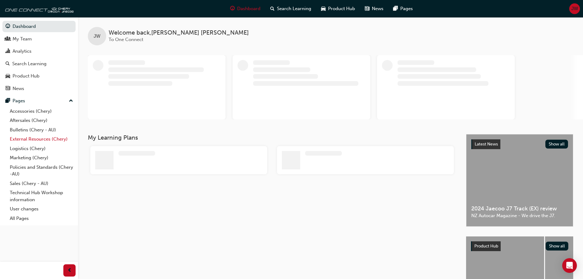
click at [32, 140] on link "External Resources (Chery)" at bounding box center [41, 138] width 68 height 9
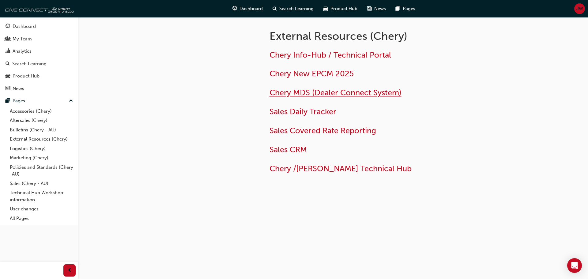
click at [316, 89] on span "Chery MDS (Dealer Connect System)" at bounding box center [335, 92] width 132 height 9
